Goal: Information Seeking & Learning: Learn about a topic

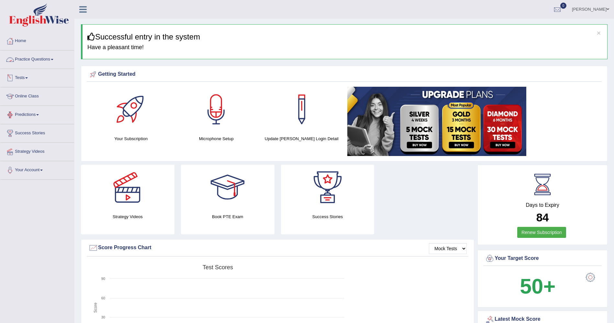
click at [35, 58] on link "Practice Questions" at bounding box center [37, 59] width 74 height 16
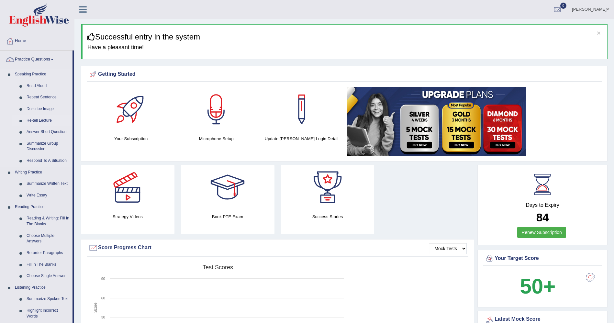
click at [44, 120] on link "Re-tell Lecture" at bounding box center [48, 121] width 49 height 12
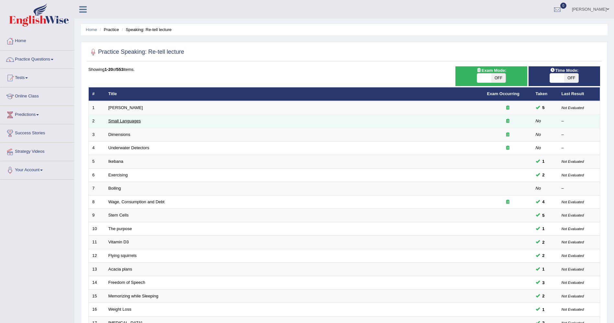
click at [131, 122] on link "Small Languages" at bounding box center [124, 121] width 32 height 5
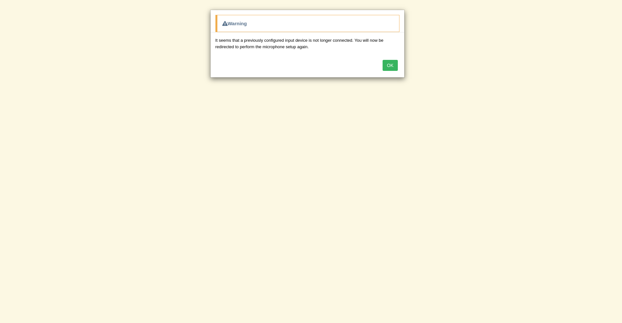
click at [394, 64] on button "OK" at bounding box center [389, 65] width 15 height 11
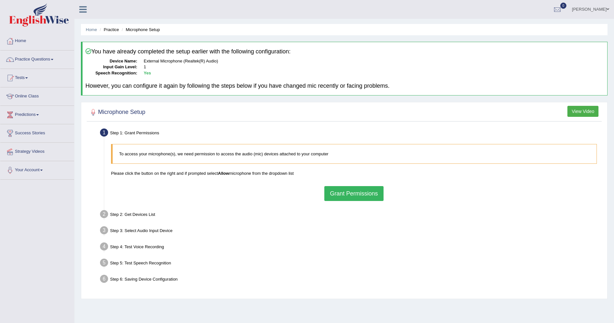
click at [354, 192] on button "Grant Permissions" at bounding box center [353, 193] width 59 height 15
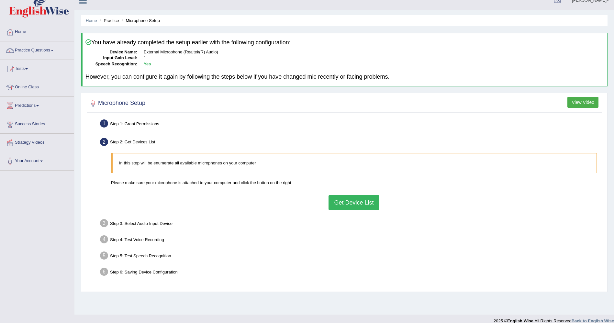
scroll to position [17, 0]
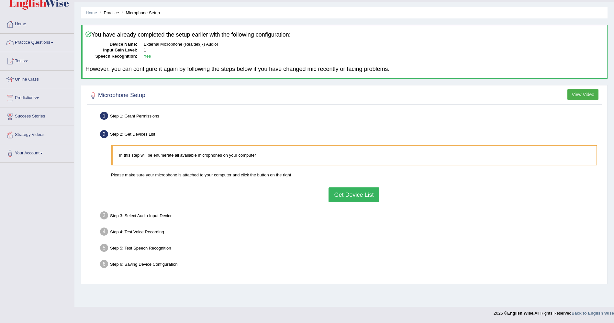
click at [357, 194] on button "Get Device List" at bounding box center [354, 195] width 51 height 15
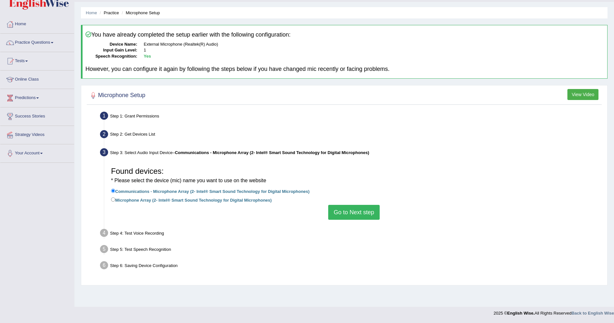
click at [351, 210] on button "Go to Next step" at bounding box center [353, 212] width 51 height 15
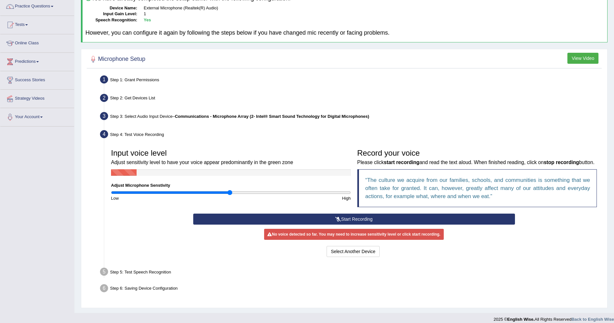
scroll to position [68, 0]
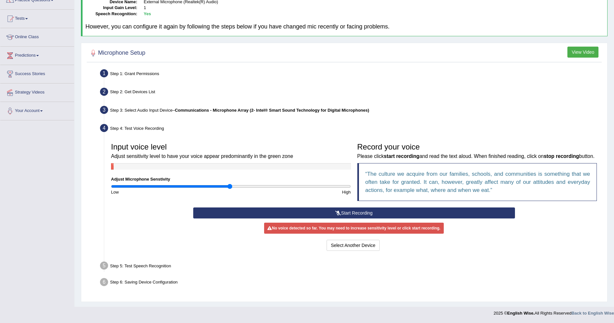
click at [355, 213] on button "Start Recording" at bounding box center [354, 213] width 322 height 11
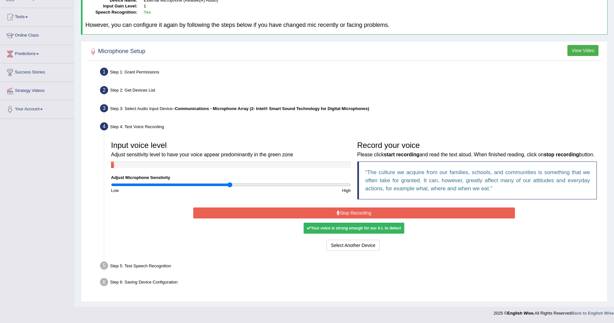
click at [355, 213] on button "Stop Recording" at bounding box center [354, 213] width 322 height 11
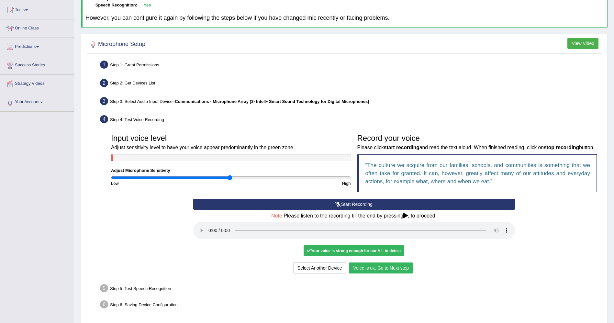
click at [379, 274] on button "Voice is ok. Go to Next step" at bounding box center [381, 268] width 64 height 11
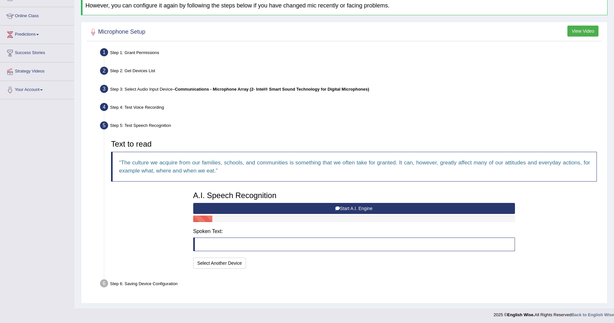
scroll to position [82, 0]
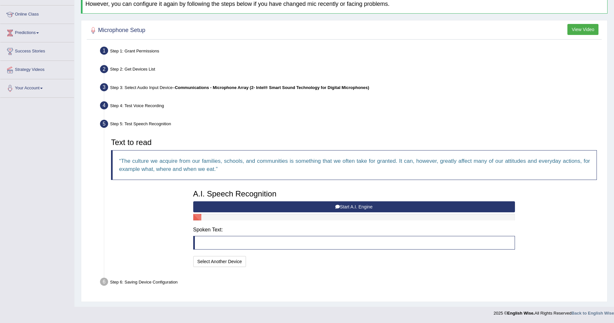
click at [366, 206] on button "Start A.I. Engine" at bounding box center [354, 206] width 322 height 11
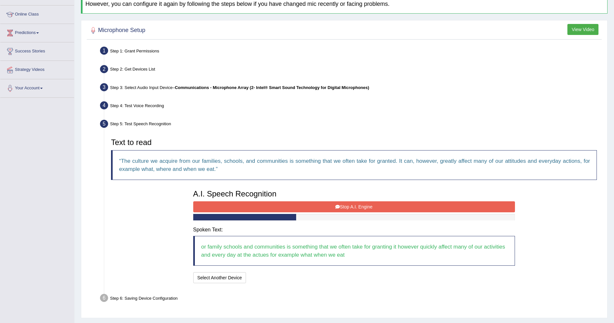
click at [361, 207] on button "Stop A.I. Engine" at bounding box center [354, 206] width 322 height 11
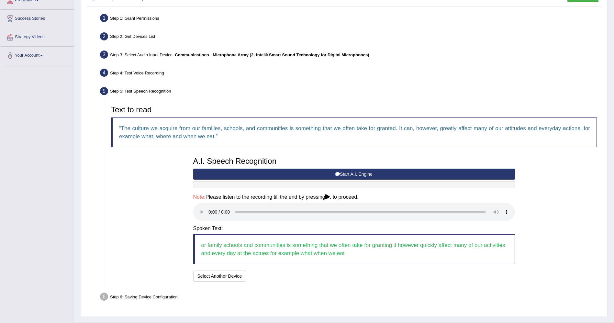
scroll to position [130, 0]
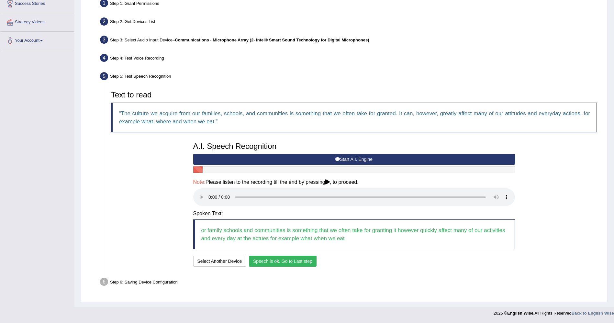
click at [291, 259] on button "Speech is ok. Go to Last step" at bounding box center [283, 261] width 68 height 11
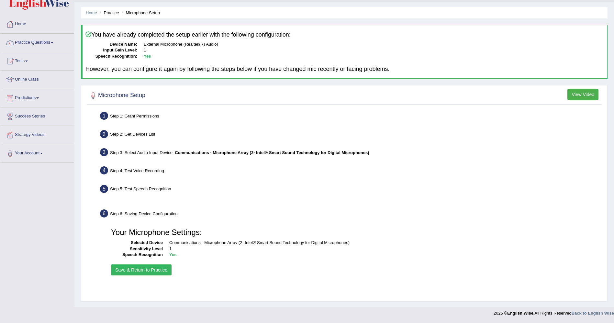
scroll to position [17, 0]
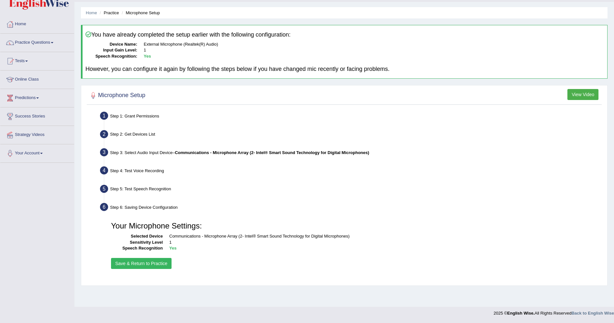
click at [147, 264] on button "Save & Return to Practice" at bounding box center [141, 263] width 61 height 11
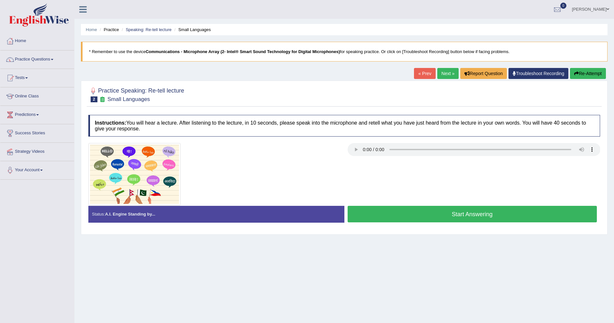
click at [607, 7] on span at bounding box center [608, 9] width 3 height 4
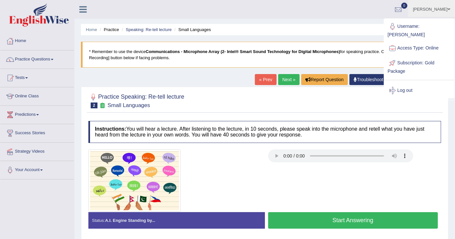
drag, startPoint x: 599, startPoint y: 0, endPoint x: 259, endPoint y: 183, distance: 386.0
click at [260, 183] on div at bounding box center [175, 181] width 180 height 63
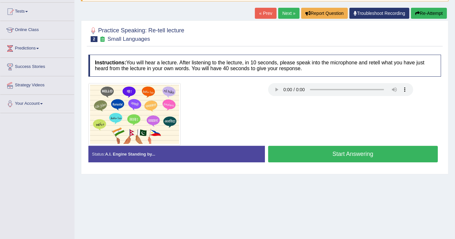
scroll to position [72, 0]
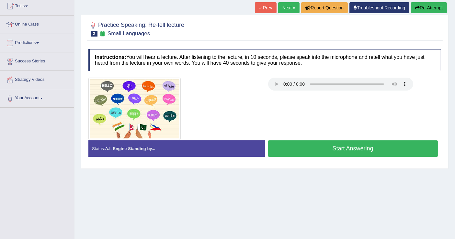
click at [377, 149] on button "Start Answering" at bounding box center [353, 149] width 170 height 17
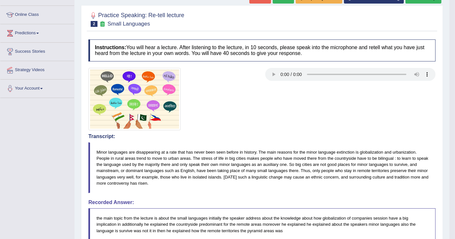
scroll to position [0, 0]
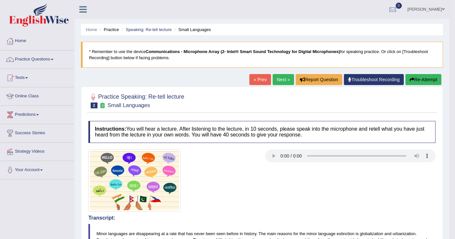
click at [423, 76] on button "Re-Attempt" at bounding box center [423, 79] width 36 height 11
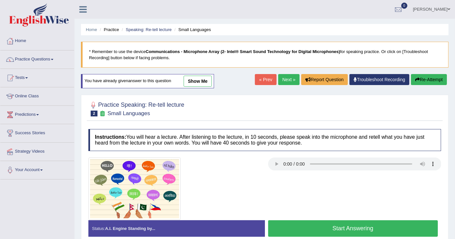
click at [373, 226] on button "Start Answering" at bounding box center [353, 229] width 170 height 17
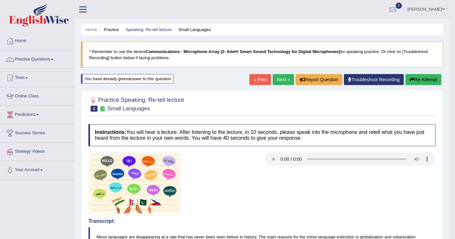
click at [419, 77] on button "Re-Attempt" at bounding box center [423, 79] width 36 height 11
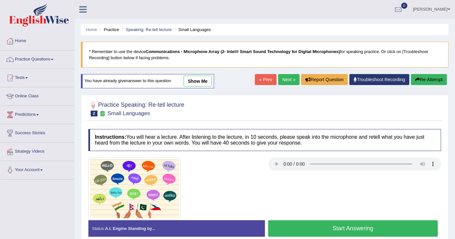
click at [331, 226] on button "Start Answering" at bounding box center [353, 229] width 170 height 17
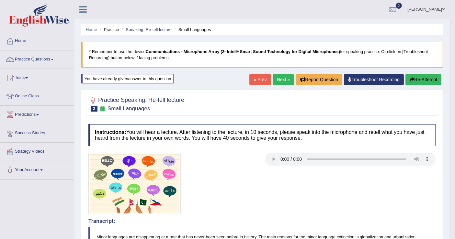
click at [284, 78] on link "Next »" at bounding box center [283, 79] width 21 height 11
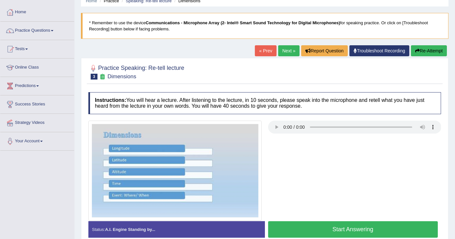
scroll to position [72, 0]
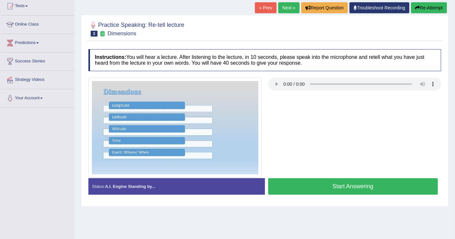
click at [335, 182] on button "Start Answering" at bounding box center [353, 186] width 170 height 17
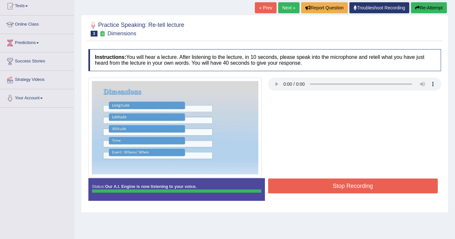
click at [340, 185] on button "Stop Recording" at bounding box center [353, 186] width 170 height 15
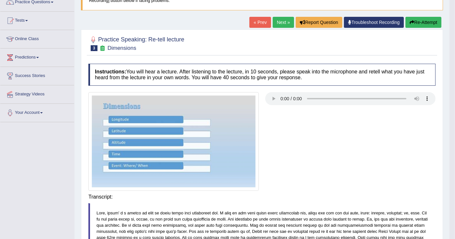
scroll to position [100, 0]
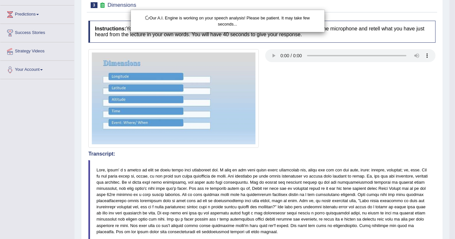
click at [331, 144] on div "Our A.I. Engine is working on your speech analysis! Please be patient. It may t…" at bounding box center [227, 119] width 455 height 239
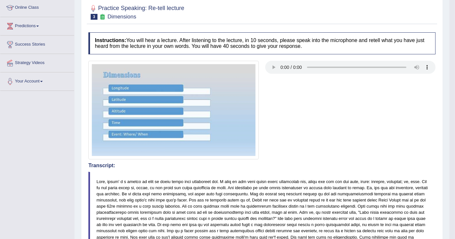
scroll to position [0, 0]
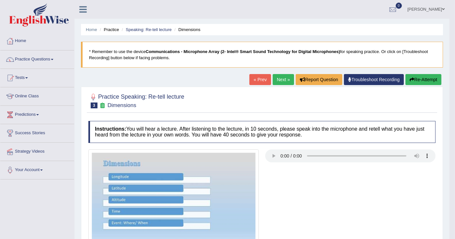
click at [427, 80] on button "Re-Attempt" at bounding box center [423, 79] width 36 height 11
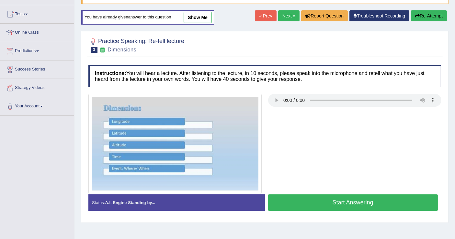
scroll to position [28, 0]
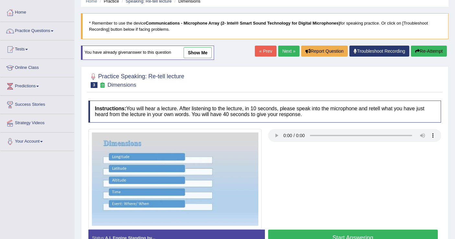
click at [424, 51] on button "Re-Attempt" at bounding box center [429, 51] width 36 height 11
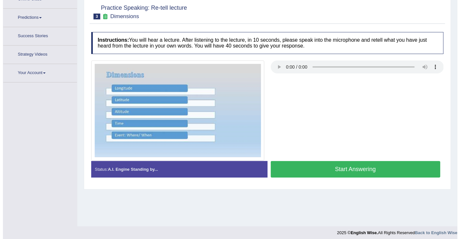
scroll to position [100, 0]
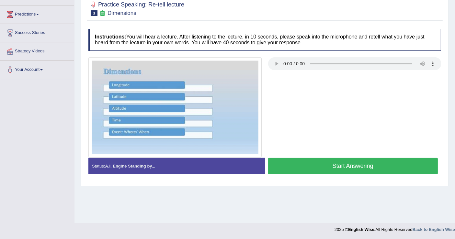
click at [334, 164] on button "Start Answering" at bounding box center [353, 166] width 170 height 17
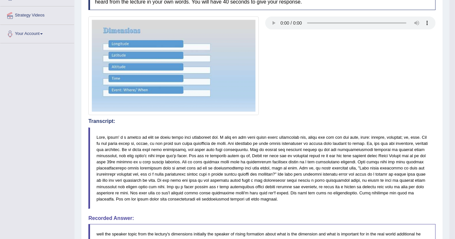
scroll to position [0, 0]
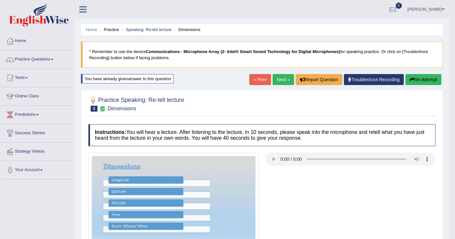
click at [423, 77] on button "Re-Attempt" at bounding box center [423, 79] width 36 height 11
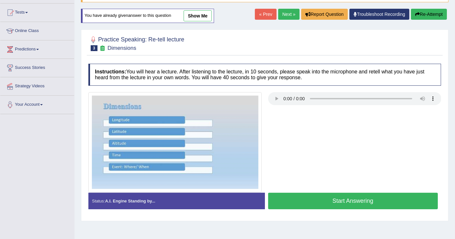
scroll to position [100, 0]
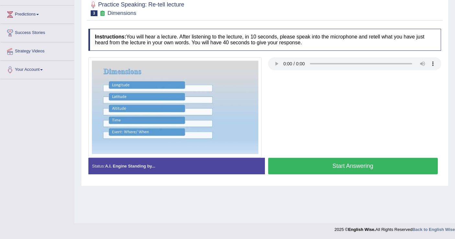
click at [347, 163] on button "Start Answering" at bounding box center [353, 166] width 170 height 17
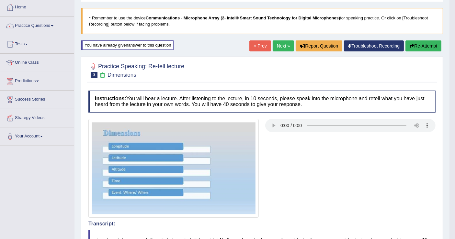
scroll to position [0, 0]
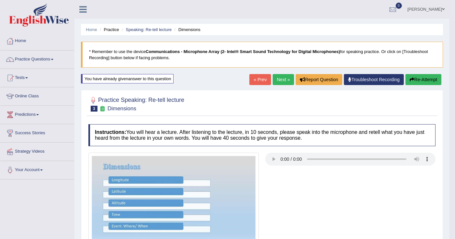
click at [283, 81] on link "Next »" at bounding box center [283, 79] width 21 height 11
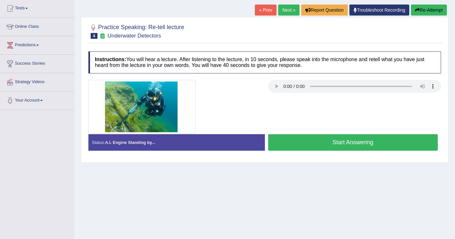
scroll to position [72, 0]
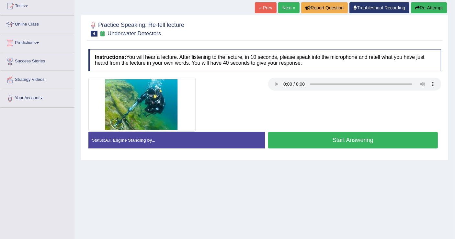
click at [365, 145] on button "Start Answering" at bounding box center [353, 140] width 170 height 17
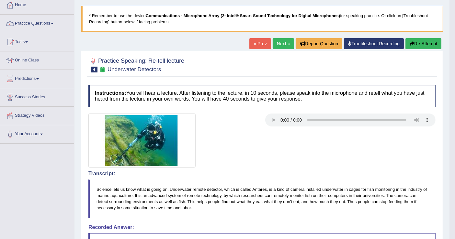
scroll to position [0, 0]
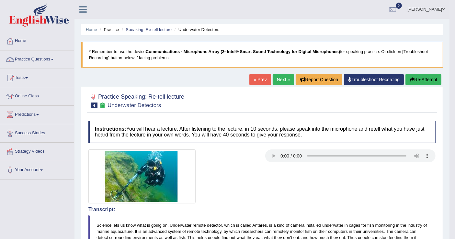
click at [421, 82] on button "Re-Attempt" at bounding box center [423, 79] width 36 height 11
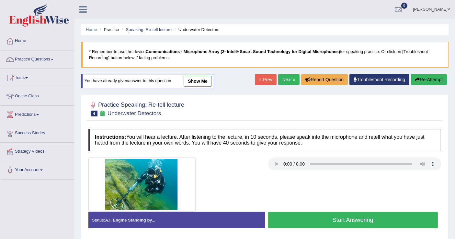
click at [318, 220] on button "Start Answering" at bounding box center [353, 220] width 170 height 17
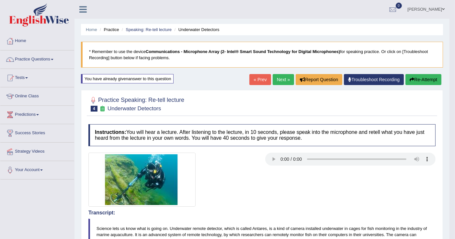
click at [411, 81] on icon "button" at bounding box center [412, 79] width 5 height 5
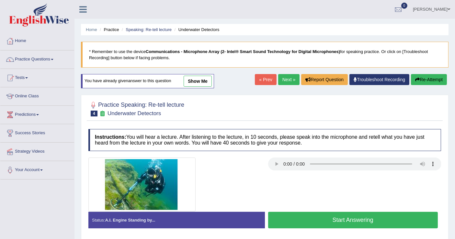
scroll to position [100, 0]
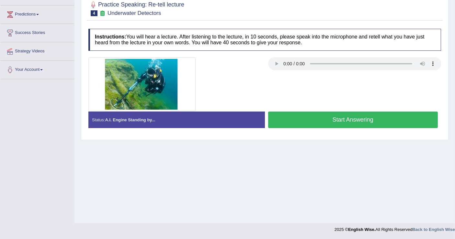
click at [331, 122] on button "Start Answering" at bounding box center [353, 120] width 170 height 17
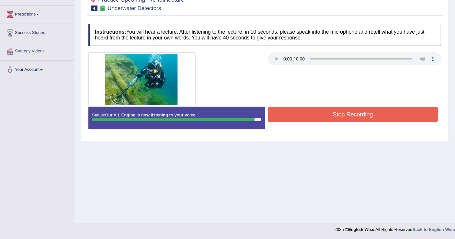
click at [330, 115] on button "Stop Recording" at bounding box center [353, 114] width 170 height 15
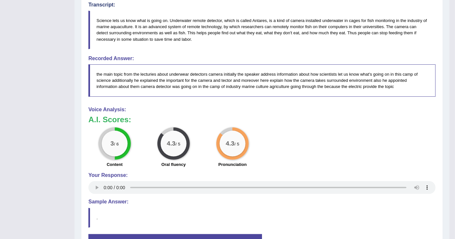
scroll to position [64, 0]
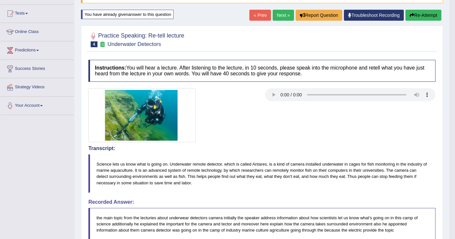
click at [416, 12] on button "Re-Attempt" at bounding box center [423, 15] width 36 height 11
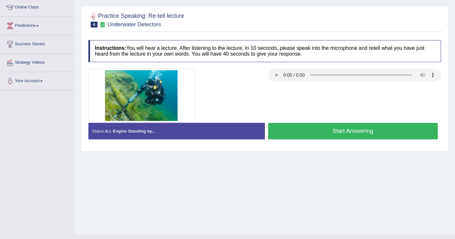
scroll to position [100, 0]
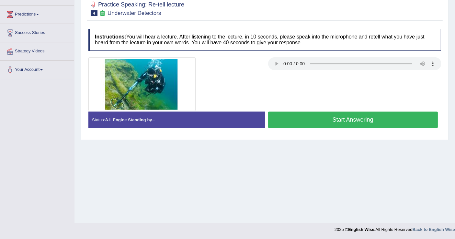
click at [303, 118] on button "Start Answering" at bounding box center [353, 120] width 170 height 17
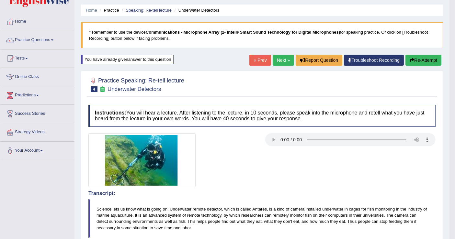
scroll to position [6, 0]
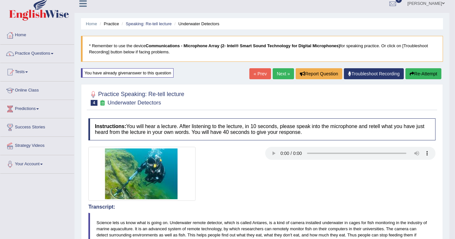
click at [424, 74] on button "Re-Attempt" at bounding box center [423, 73] width 36 height 11
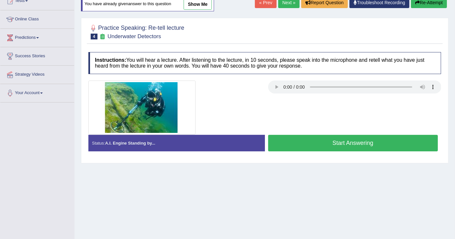
scroll to position [78, 0]
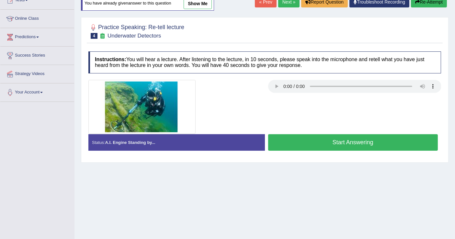
click at [349, 149] on button "Start Answering" at bounding box center [353, 142] width 170 height 17
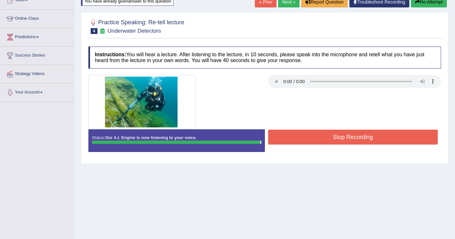
click at [353, 140] on button "Stop Recording" at bounding box center [353, 137] width 170 height 15
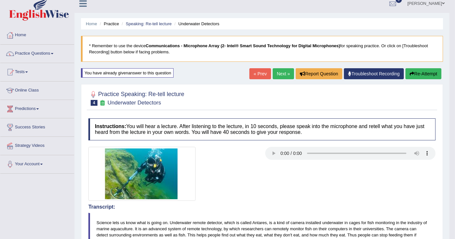
scroll to position [0, 0]
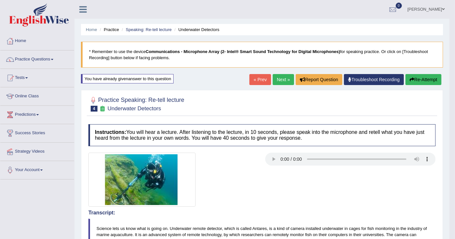
click at [417, 79] on button "Re-Attempt" at bounding box center [423, 79] width 36 height 11
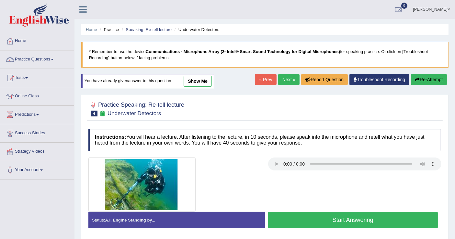
click at [380, 216] on button "Start Answering" at bounding box center [353, 220] width 170 height 17
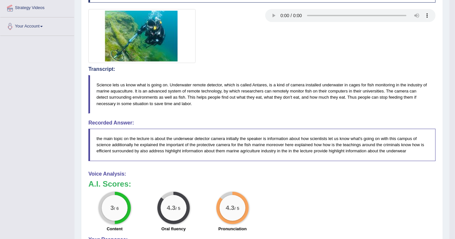
scroll to position [36, 0]
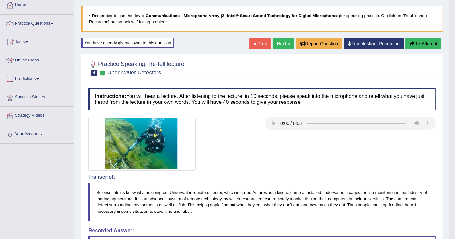
click at [420, 45] on button "Re-Attempt" at bounding box center [423, 43] width 36 height 11
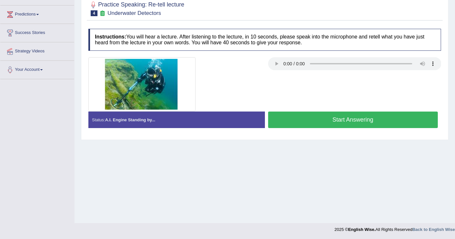
click at [308, 118] on button "Start Answering" at bounding box center [353, 120] width 170 height 17
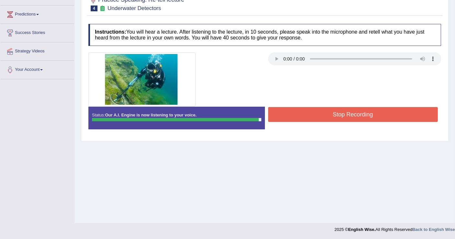
click at [321, 111] on button "Stop Recording" at bounding box center [353, 114] width 170 height 15
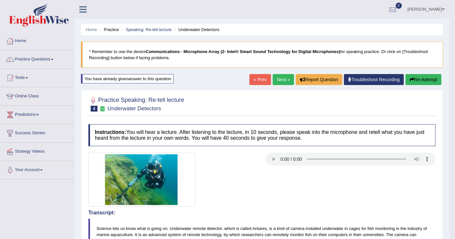
click at [416, 81] on button "Re-Attempt" at bounding box center [423, 79] width 36 height 11
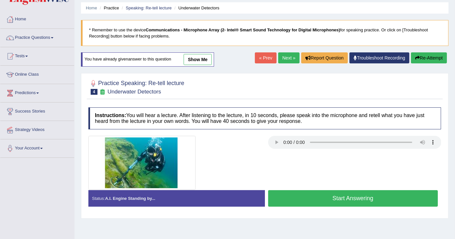
scroll to position [72, 0]
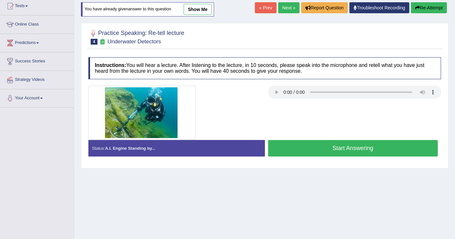
click at [305, 144] on button "Start Answering" at bounding box center [353, 148] width 170 height 17
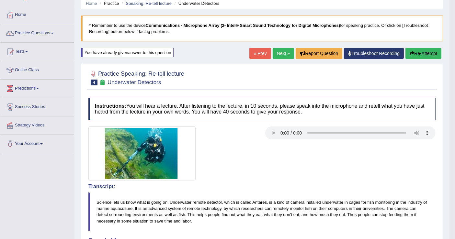
scroll to position [0, 0]
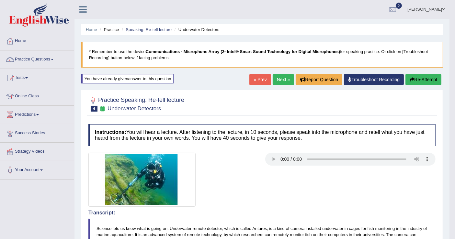
click at [282, 76] on link "Next »" at bounding box center [283, 79] width 21 height 11
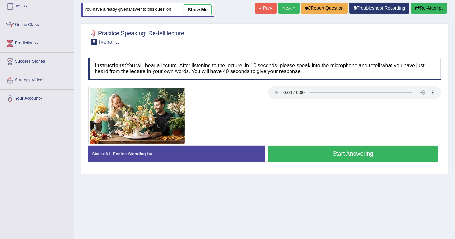
scroll to position [72, 0]
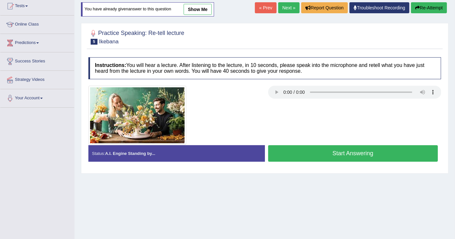
click at [327, 147] on button "Start Answering" at bounding box center [353, 153] width 170 height 17
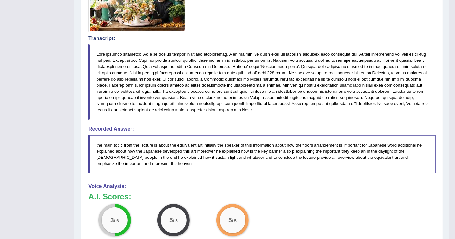
scroll to position [0, 0]
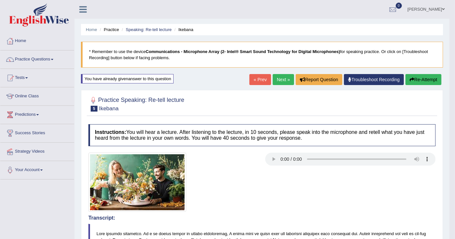
click at [279, 80] on link "Next »" at bounding box center [283, 79] width 21 height 11
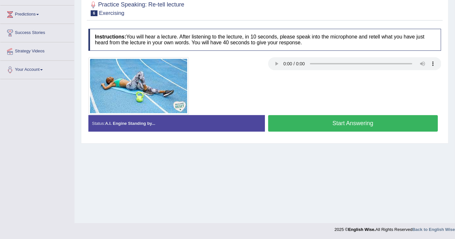
scroll to position [64, 0]
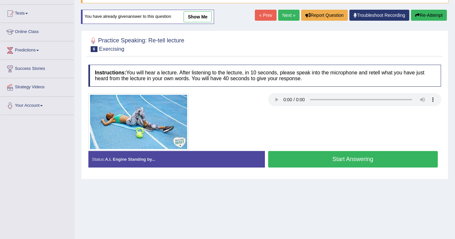
click at [330, 155] on button "Start Answering" at bounding box center [353, 159] width 170 height 17
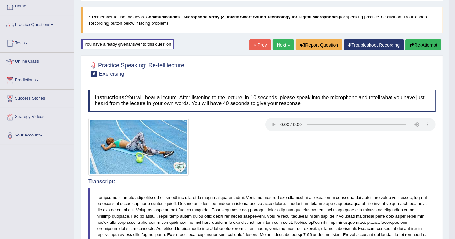
scroll to position [0, 0]
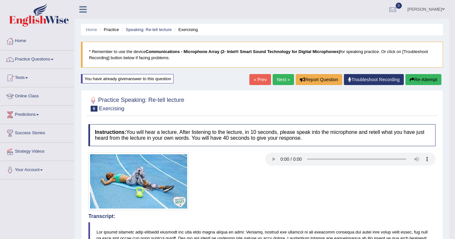
click at [281, 80] on link "Next »" at bounding box center [283, 79] width 21 height 11
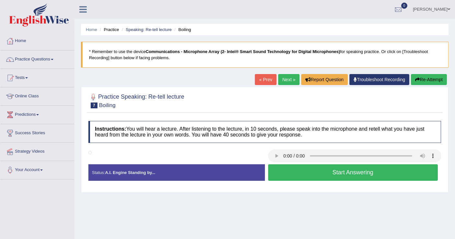
click at [350, 175] on button "Start Answering" at bounding box center [353, 173] width 170 height 17
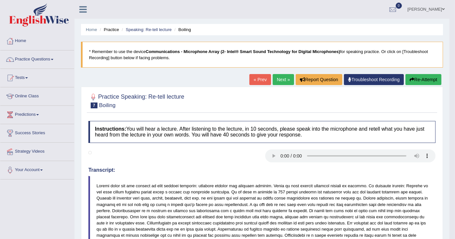
click at [423, 79] on button "Re-Attempt" at bounding box center [423, 79] width 36 height 11
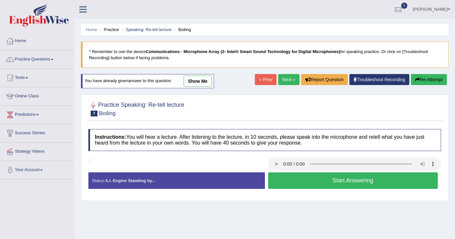
click at [346, 182] on button "Start Answering" at bounding box center [353, 181] width 170 height 17
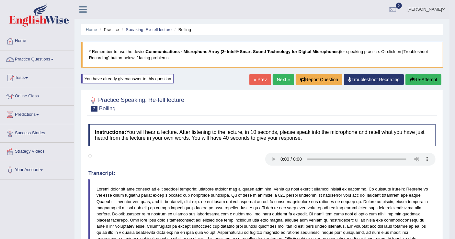
click at [425, 78] on button "Re-Attempt" at bounding box center [423, 79] width 36 height 11
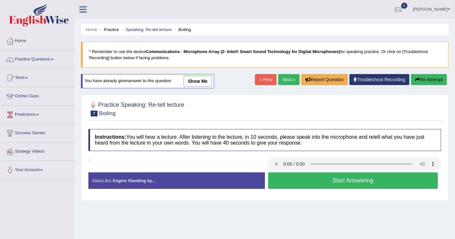
click at [335, 178] on button "Start Answering" at bounding box center [353, 181] width 170 height 17
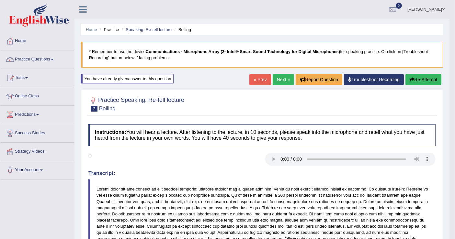
click at [425, 78] on button "Re-Attempt" at bounding box center [423, 79] width 36 height 11
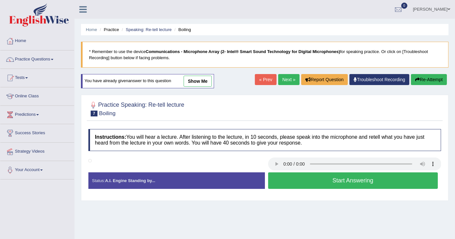
click at [338, 179] on button "Start Answering" at bounding box center [353, 181] width 170 height 17
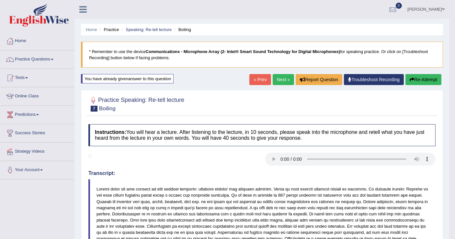
click at [423, 78] on button "Re-Attempt" at bounding box center [423, 79] width 36 height 11
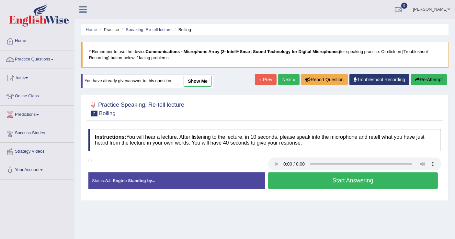
click at [356, 179] on button "Start Answering" at bounding box center [353, 181] width 170 height 17
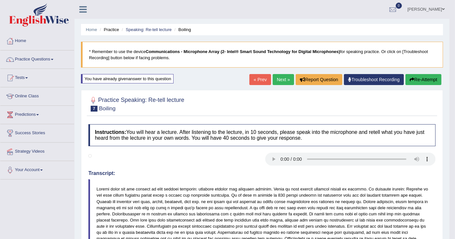
click at [429, 80] on button "Re-Attempt" at bounding box center [423, 79] width 36 height 11
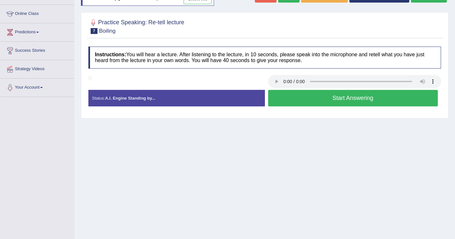
scroll to position [100, 0]
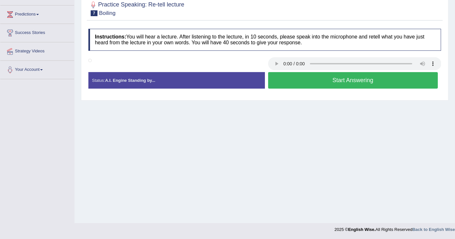
click at [358, 82] on button "Start Answering" at bounding box center [353, 80] width 170 height 17
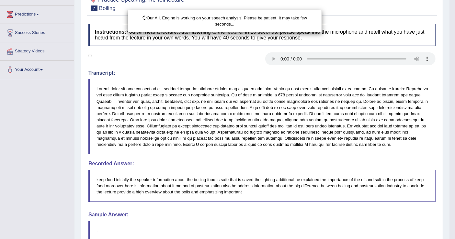
drag, startPoint x: 358, startPoint y: 82, endPoint x: 362, endPoint y: 83, distance: 3.7
click at [359, 83] on div "Our A.I. Engine is working on your speech analysis! Please be patient. It may t…" at bounding box center [227, 119] width 455 height 239
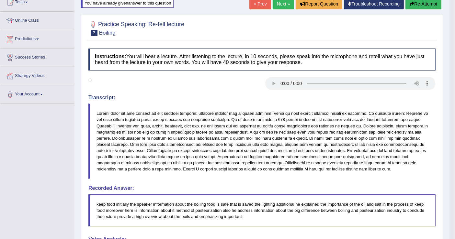
scroll to position [0, 0]
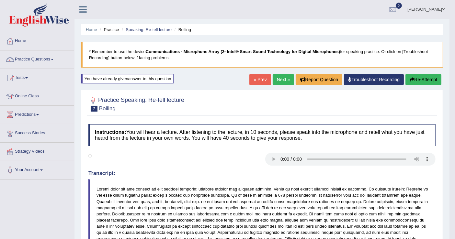
click at [427, 75] on button "Re-Attempt" at bounding box center [423, 79] width 36 height 11
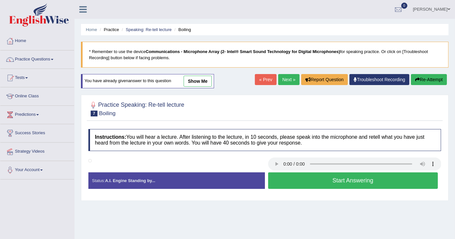
click at [342, 177] on button "Start Answering" at bounding box center [353, 181] width 170 height 17
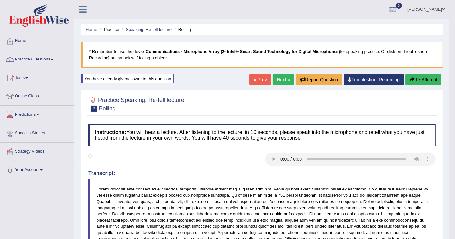
click at [418, 79] on button "Re-Attempt" at bounding box center [423, 79] width 36 height 11
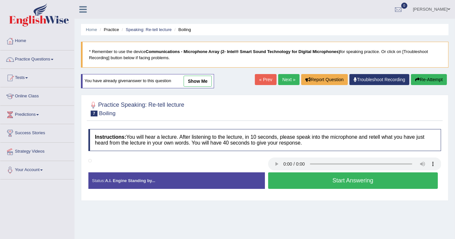
click at [347, 177] on button "Start Answering" at bounding box center [353, 181] width 170 height 17
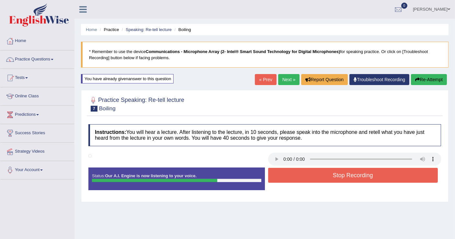
click at [347, 177] on button "Stop Recording" at bounding box center [353, 175] width 170 height 15
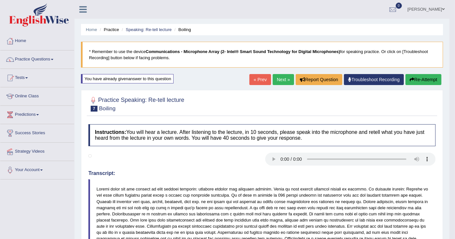
click at [426, 79] on button "Re-Attempt" at bounding box center [423, 79] width 36 height 11
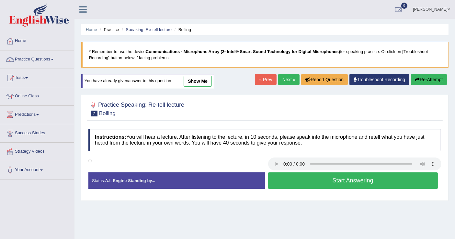
click at [323, 182] on button "Start Answering" at bounding box center [353, 181] width 170 height 17
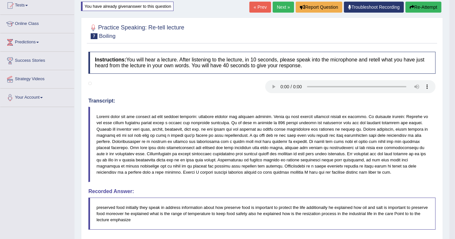
scroll to position [36, 0]
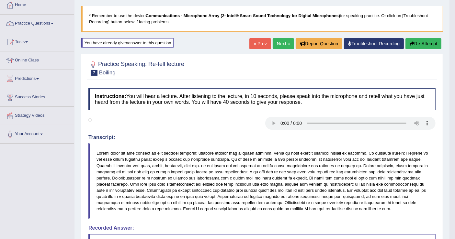
click at [416, 41] on button "Re-Attempt" at bounding box center [423, 43] width 36 height 11
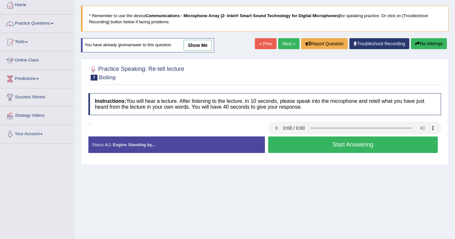
click at [356, 142] on button "Start Answering" at bounding box center [353, 145] width 170 height 17
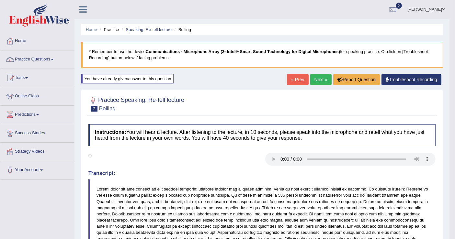
click at [322, 77] on link "Next »" at bounding box center [320, 79] width 21 height 11
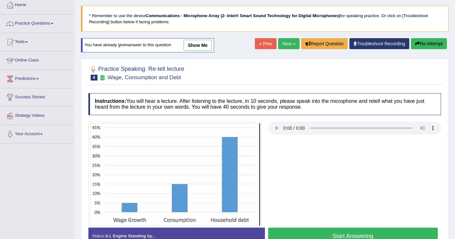
scroll to position [72, 0]
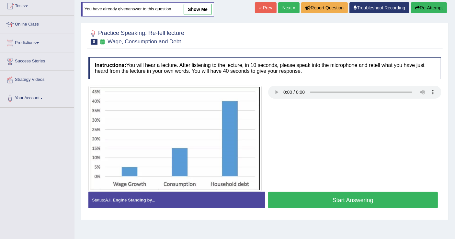
click at [344, 196] on button "Start Answering" at bounding box center [353, 200] width 170 height 17
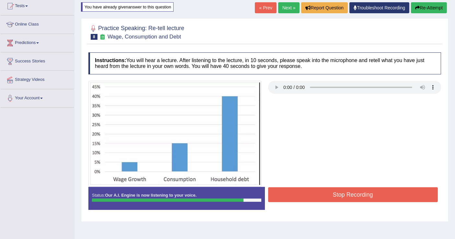
click at [316, 184] on div at bounding box center [264, 134] width 359 height 106
click at [330, 190] on button "Stop Recording" at bounding box center [353, 195] width 170 height 15
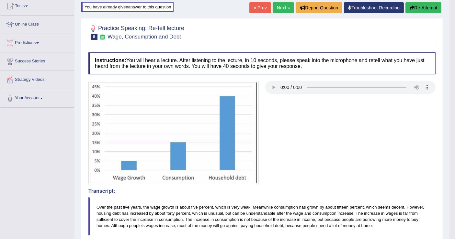
click at [426, 12] on button "Re-Attempt" at bounding box center [423, 7] width 36 height 11
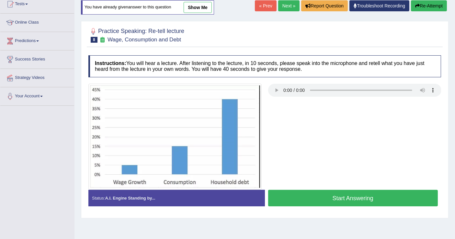
click at [340, 195] on button "Start Answering" at bounding box center [353, 198] width 170 height 17
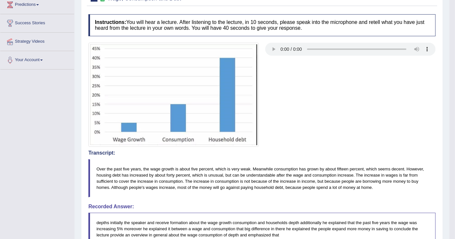
scroll to position [2, 0]
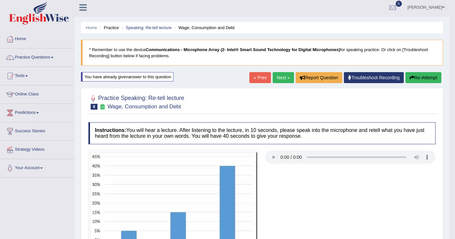
click at [424, 78] on button "Re-Attempt" at bounding box center [423, 77] width 36 height 11
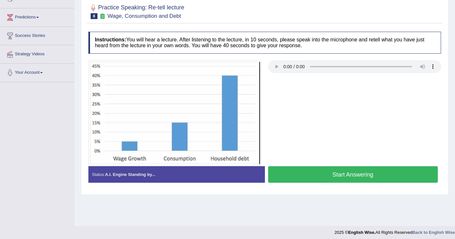
scroll to position [100, 0]
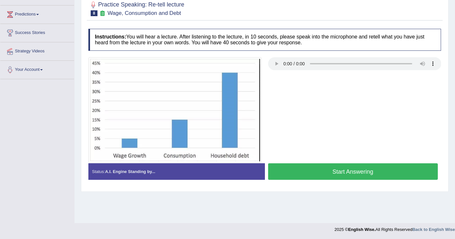
click at [348, 170] on button "Start Answering" at bounding box center [353, 172] width 170 height 17
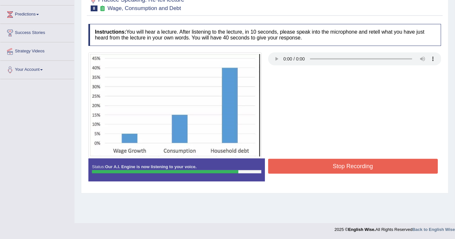
click at [348, 170] on button "Stop Recording" at bounding box center [353, 166] width 170 height 15
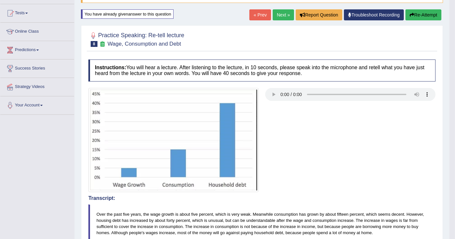
scroll to position [28, 0]
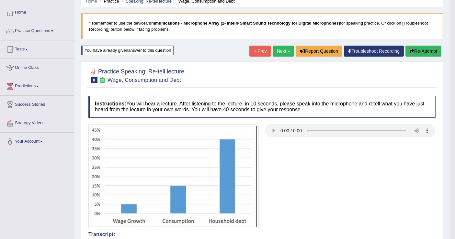
click at [425, 55] on button "Re-Attempt" at bounding box center [423, 51] width 36 height 11
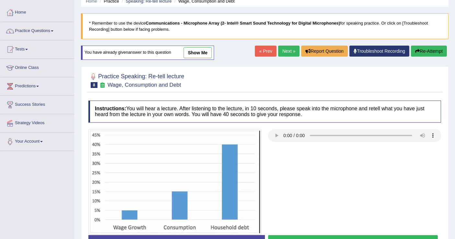
scroll to position [64, 0]
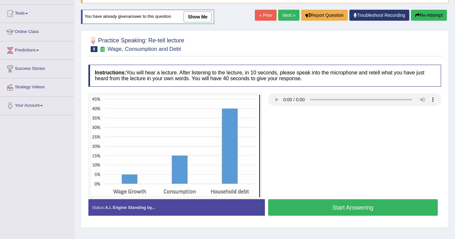
click at [310, 206] on button "Start Answering" at bounding box center [353, 207] width 170 height 17
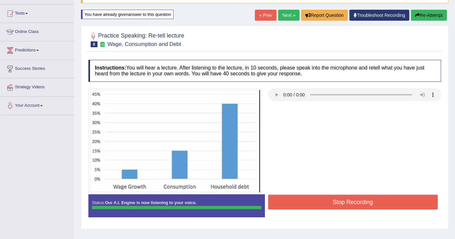
click at [310, 206] on div "Instructions: You will hear a lecture. After listening to the lecture, in 10 se…" at bounding box center [265, 141] width 356 height 169
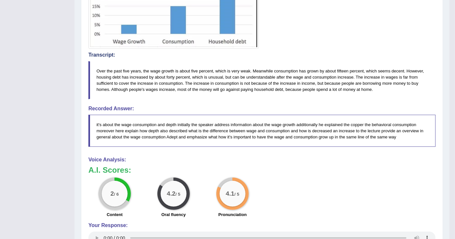
scroll to position [0, 0]
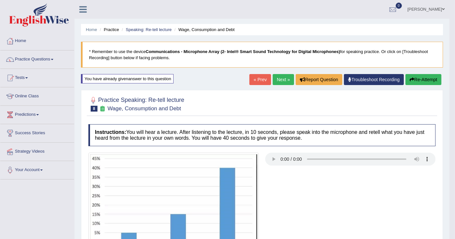
click at [432, 81] on button "Re-Attempt" at bounding box center [423, 79] width 36 height 11
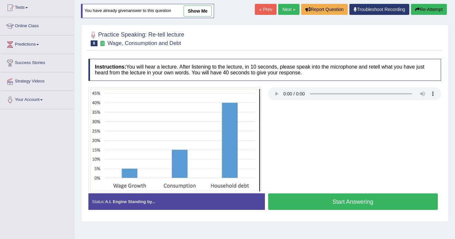
scroll to position [72, 0]
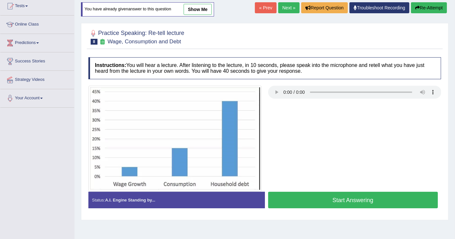
click at [345, 197] on button "Start Answering" at bounding box center [353, 200] width 170 height 17
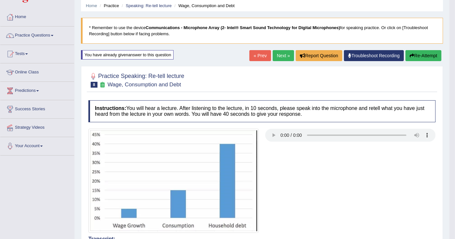
scroll to position [0, 0]
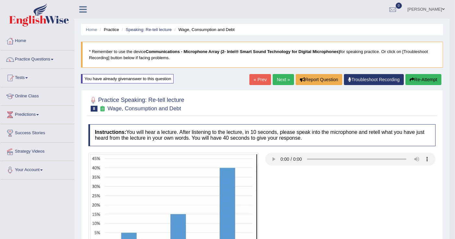
click at [414, 77] on button "Re-Attempt" at bounding box center [423, 79] width 36 height 11
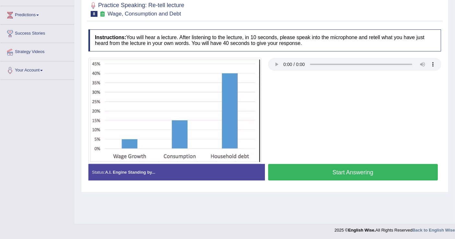
scroll to position [100, 0]
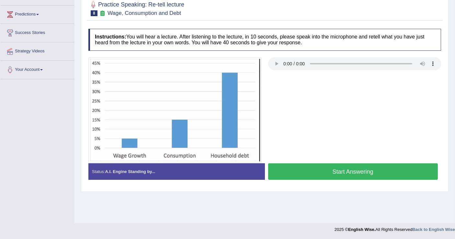
click at [334, 169] on button "Start Answering" at bounding box center [353, 172] width 170 height 17
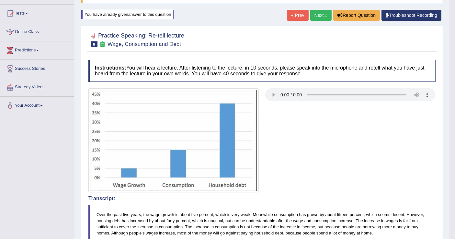
scroll to position [0, 0]
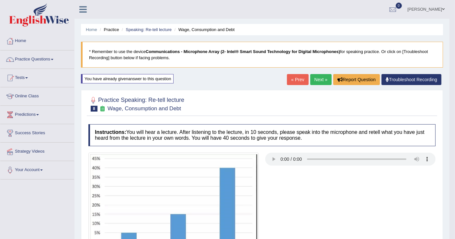
click at [318, 78] on link "Next »" at bounding box center [320, 79] width 21 height 11
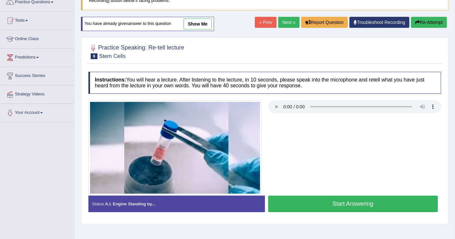
scroll to position [72, 0]
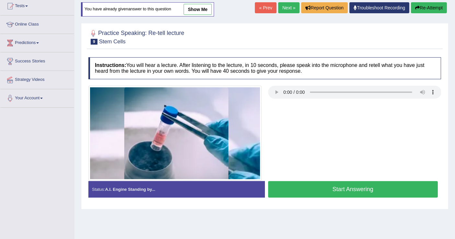
click at [339, 190] on button "Start Answering" at bounding box center [353, 189] width 170 height 17
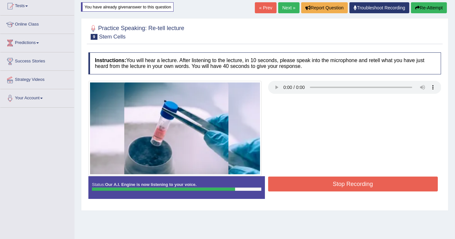
click at [346, 187] on button "Stop Recording" at bounding box center [353, 184] width 170 height 15
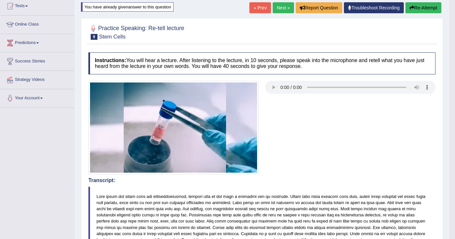
click at [420, 6] on button "Re-Attempt" at bounding box center [423, 7] width 36 height 11
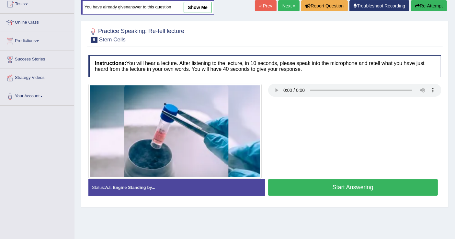
click at [353, 186] on button "Start Answering" at bounding box center [353, 187] width 170 height 17
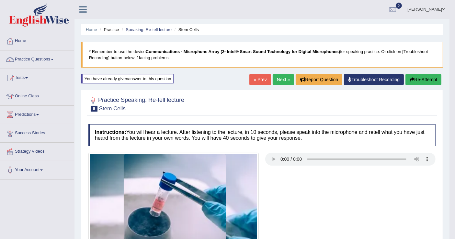
click at [423, 80] on button "Re-Attempt" at bounding box center [423, 79] width 36 height 11
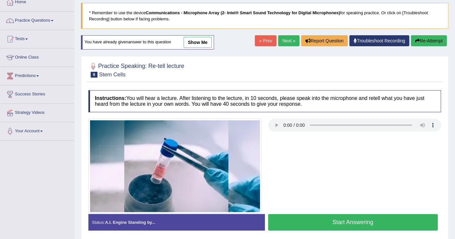
scroll to position [100, 0]
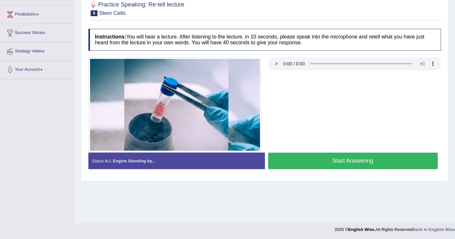
click at [335, 161] on button "Start Answering" at bounding box center [353, 161] width 170 height 17
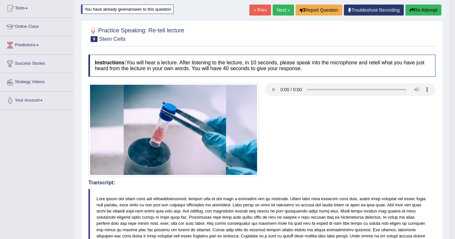
scroll to position [28, 0]
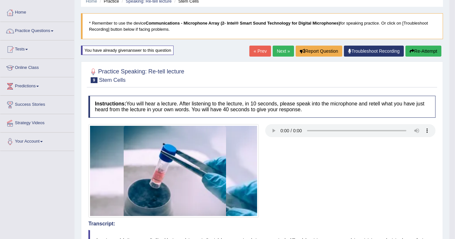
click at [423, 52] on button "Re-Attempt" at bounding box center [423, 51] width 36 height 11
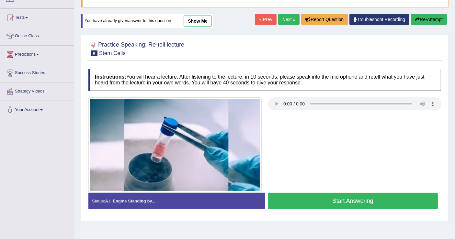
scroll to position [100, 0]
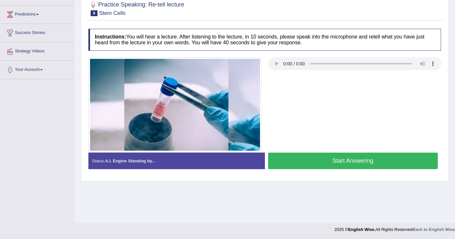
click at [360, 159] on button "Start Answering" at bounding box center [353, 161] width 170 height 17
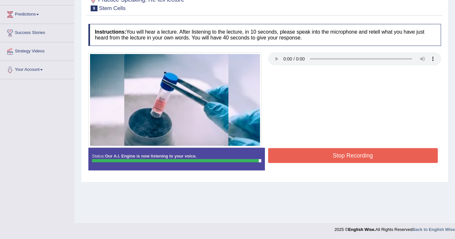
click at [360, 159] on button "Stop Recording" at bounding box center [353, 155] width 170 height 15
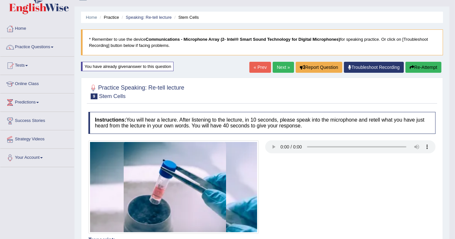
scroll to position [0, 0]
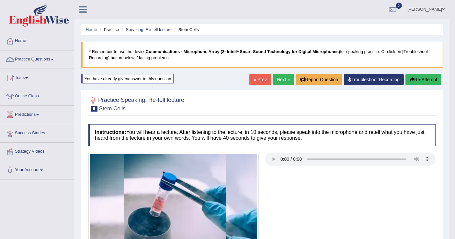
click at [277, 77] on link "Next »" at bounding box center [283, 79] width 21 height 11
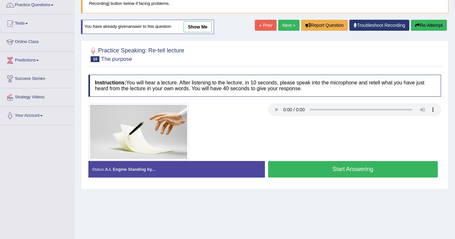
scroll to position [72, 0]
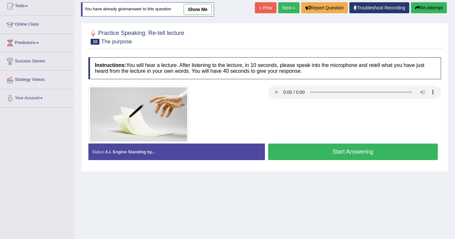
click at [332, 154] on button "Start Answering" at bounding box center [353, 152] width 170 height 17
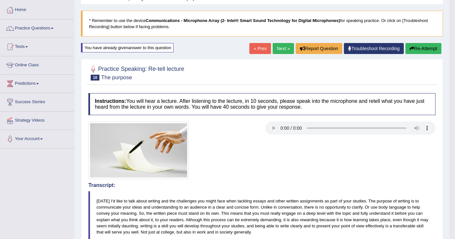
scroll to position [0, 0]
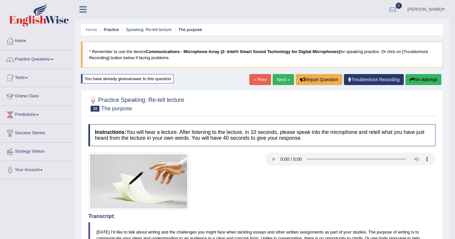
click at [438, 9] on link "[PERSON_NAME]" at bounding box center [426, 8] width 47 height 17
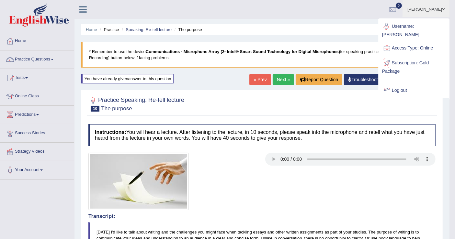
click at [402, 83] on link "Log out" at bounding box center [414, 90] width 70 height 15
